Goal: Task Accomplishment & Management: Use online tool/utility

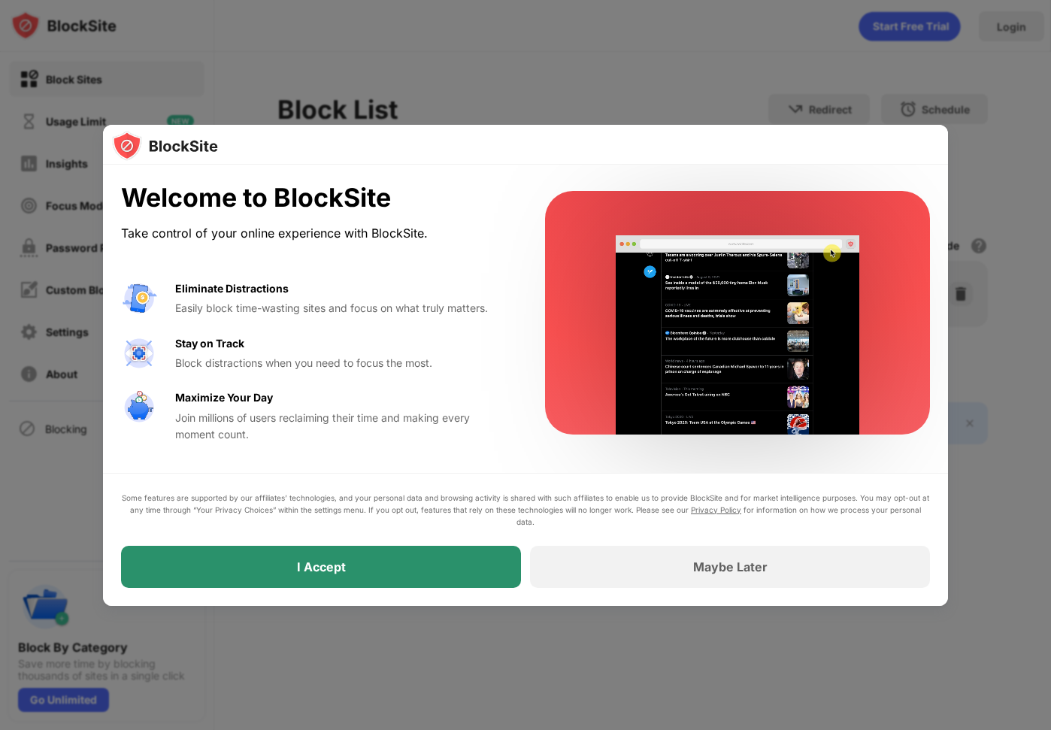
click at [357, 578] on div "I Accept" at bounding box center [321, 567] width 400 height 42
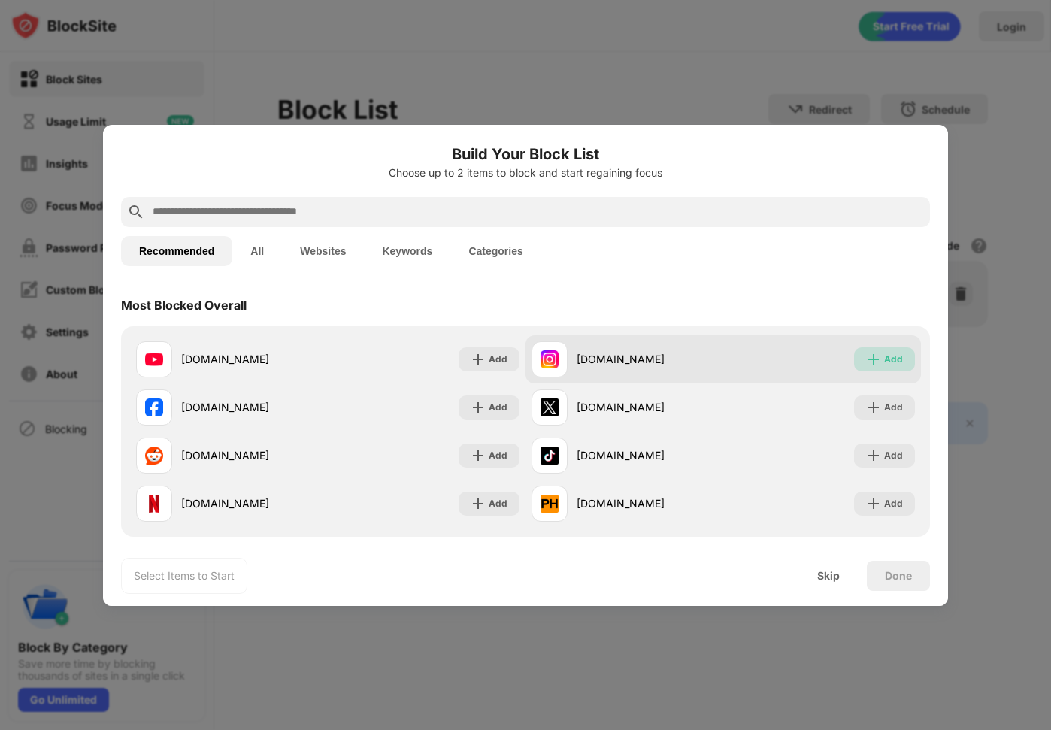
click at [898, 347] on div "Add" at bounding box center [884, 359] width 61 height 24
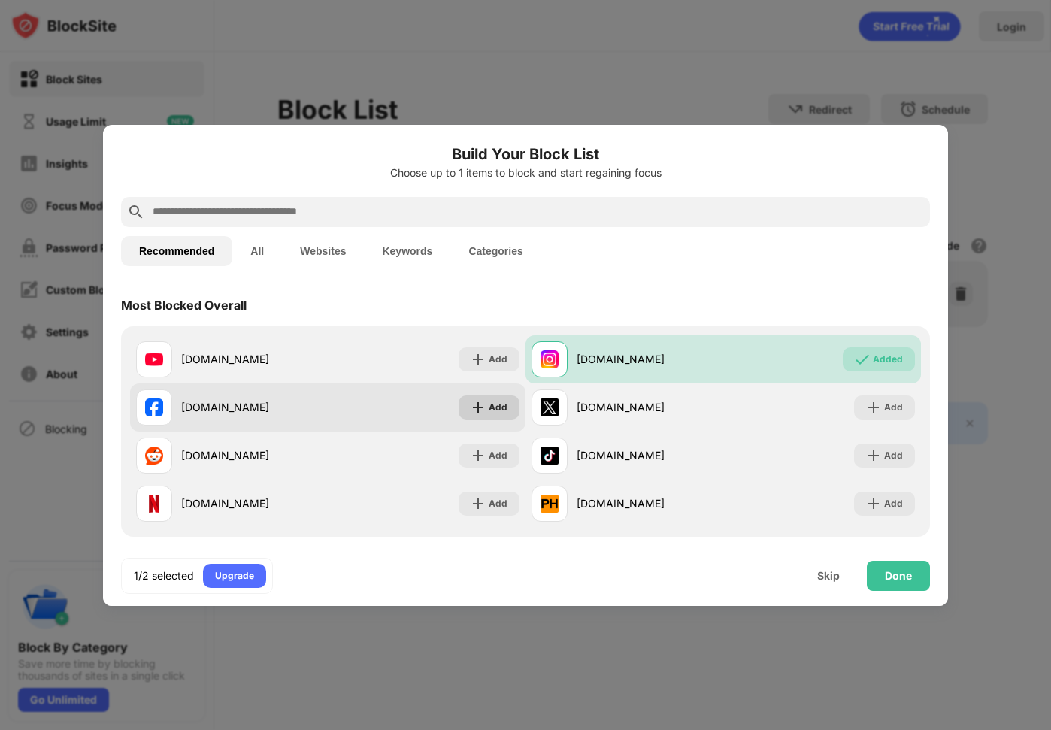
click at [494, 417] on div "Add" at bounding box center [489, 408] width 61 height 24
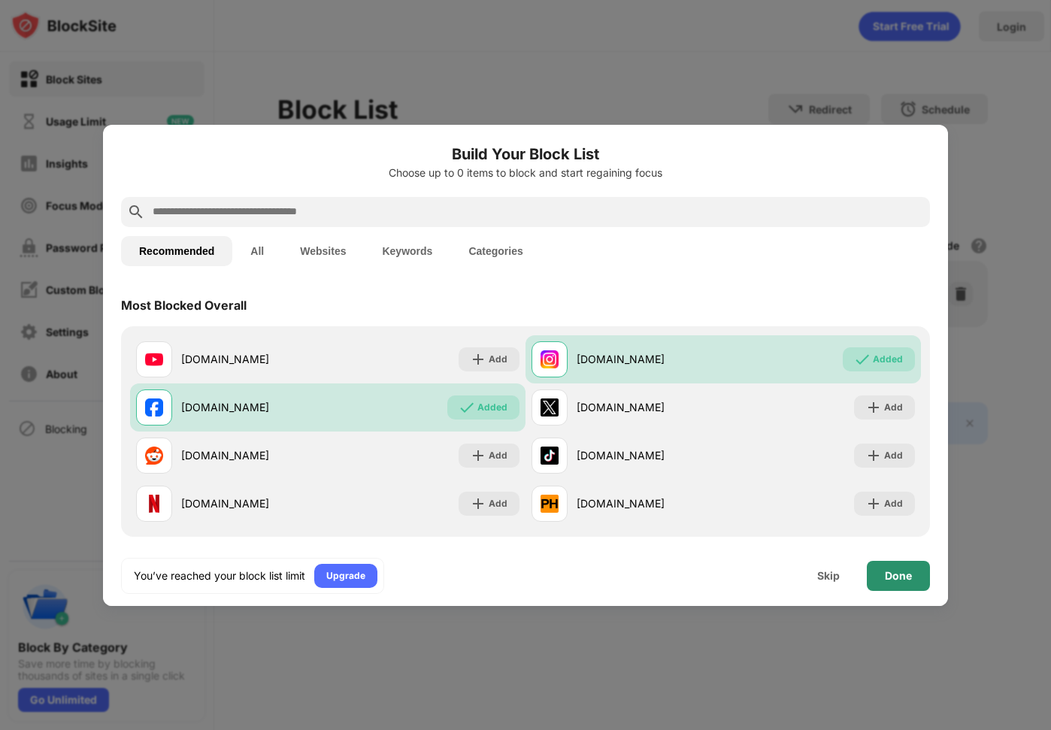
click at [886, 572] on div "Done" at bounding box center [898, 576] width 27 height 12
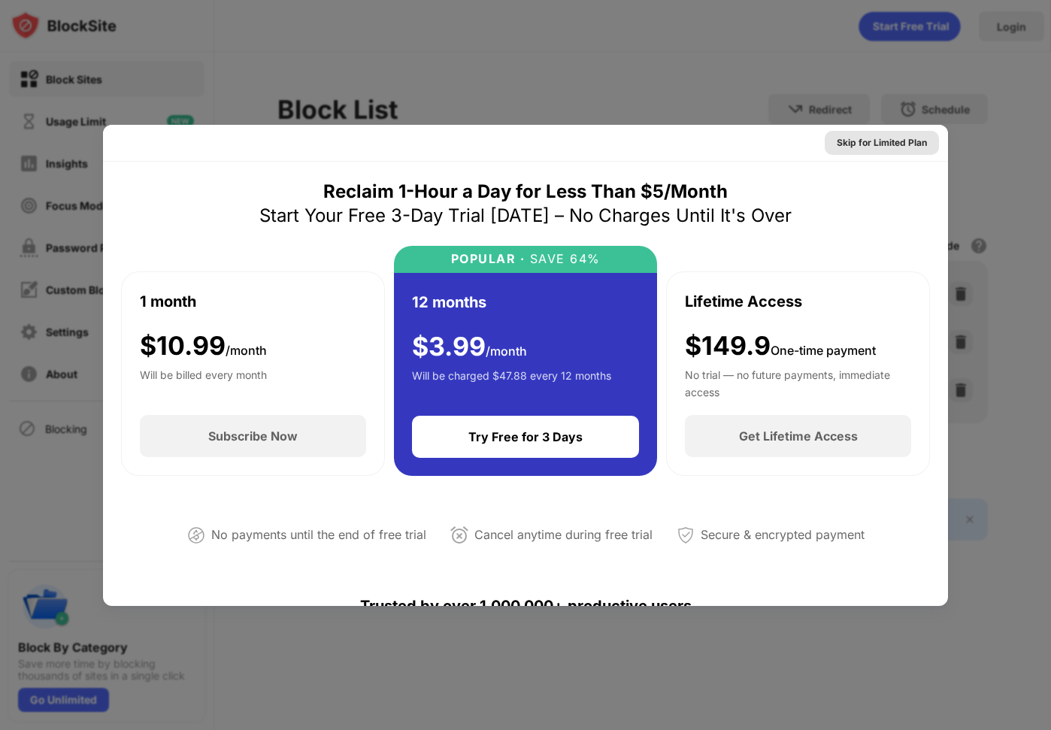
click at [875, 144] on div "Skip for Limited Plan" at bounding box center [882, 142] width 90 height 15
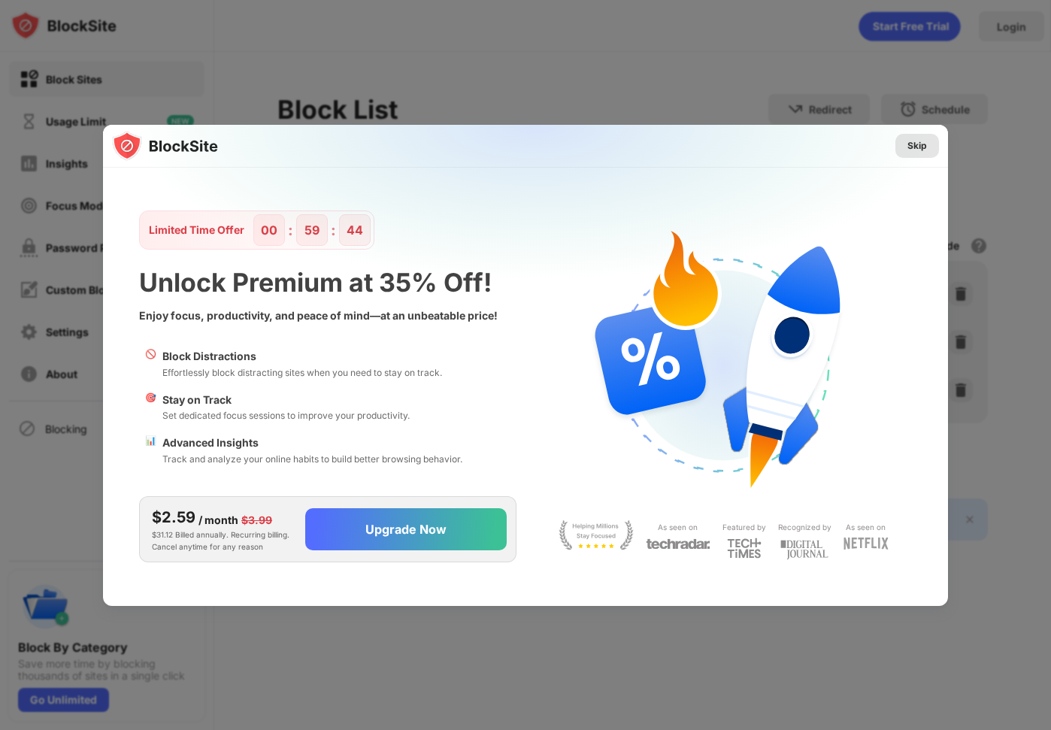
click at [926, 143] on div "Skip" at bounding box center [918, 145] width 20 height 15
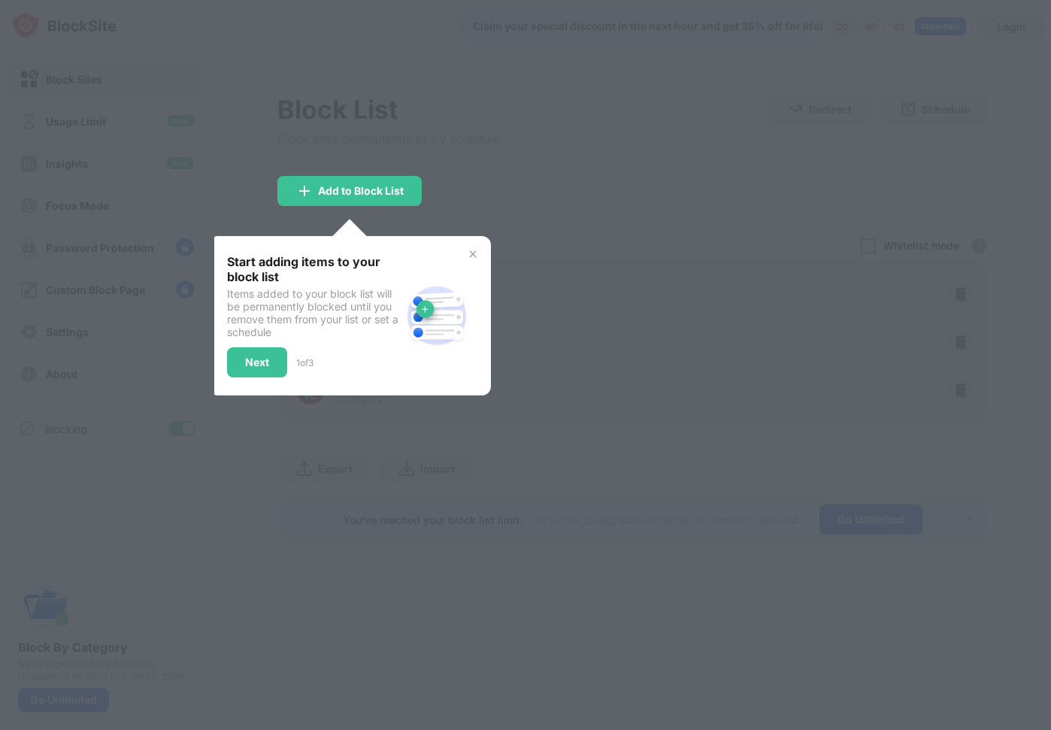
click at [505, 184] on div at bounding box center [525, 365] width 1051 height 730
click at [469, 248] on img at bounding box center [473, 254] width 12 height 12
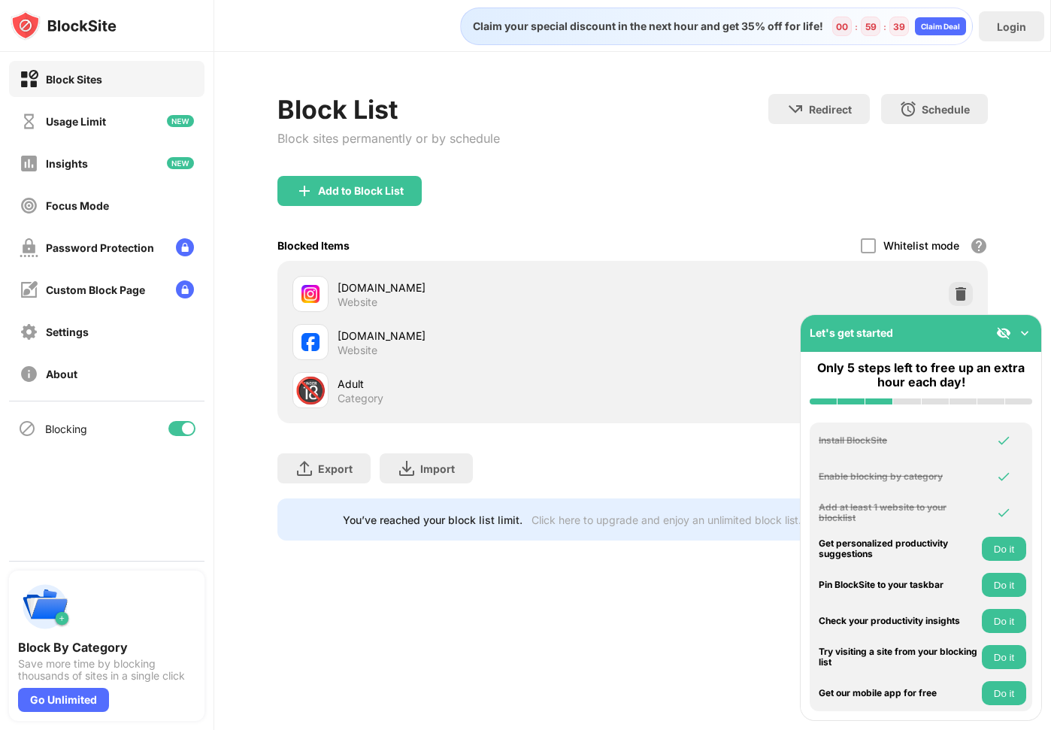
click at [1027, 330] on img at bounding box center [1025, 333] width 15 height 15
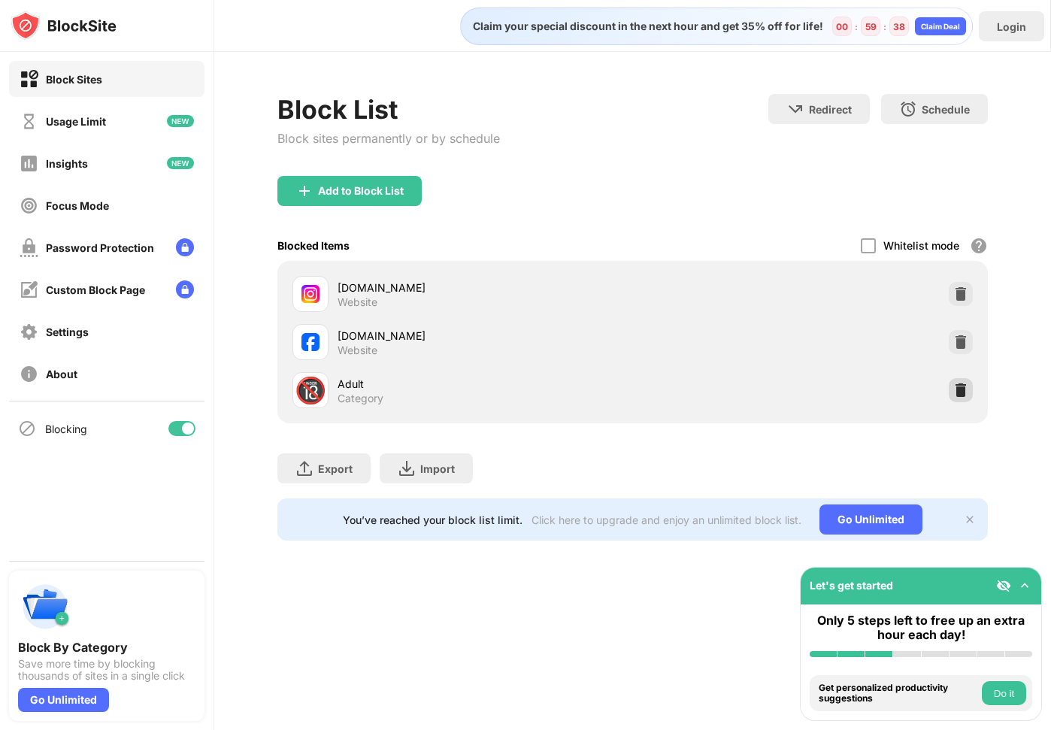
click at [963, 390] on img at bounding box center [961, 390] width 15 height 15
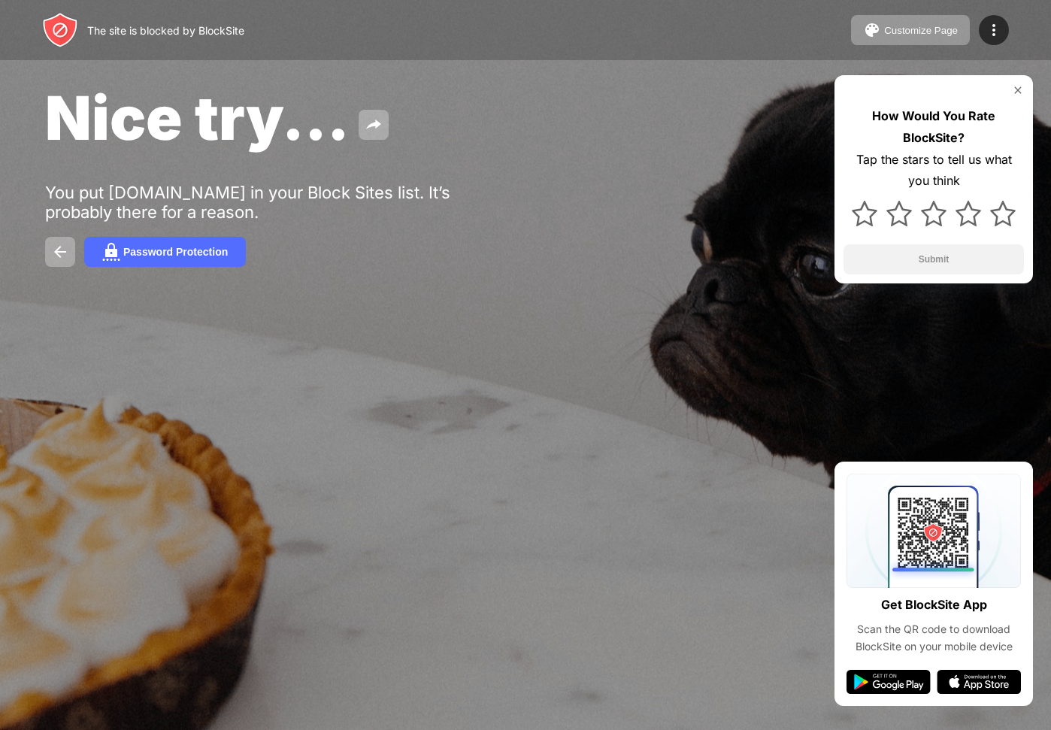
click at [1021, 86] on img at bounding box center [1018, 90] width 12 height 12
